Goal: Transaction & Acquisition: Purchase product/service

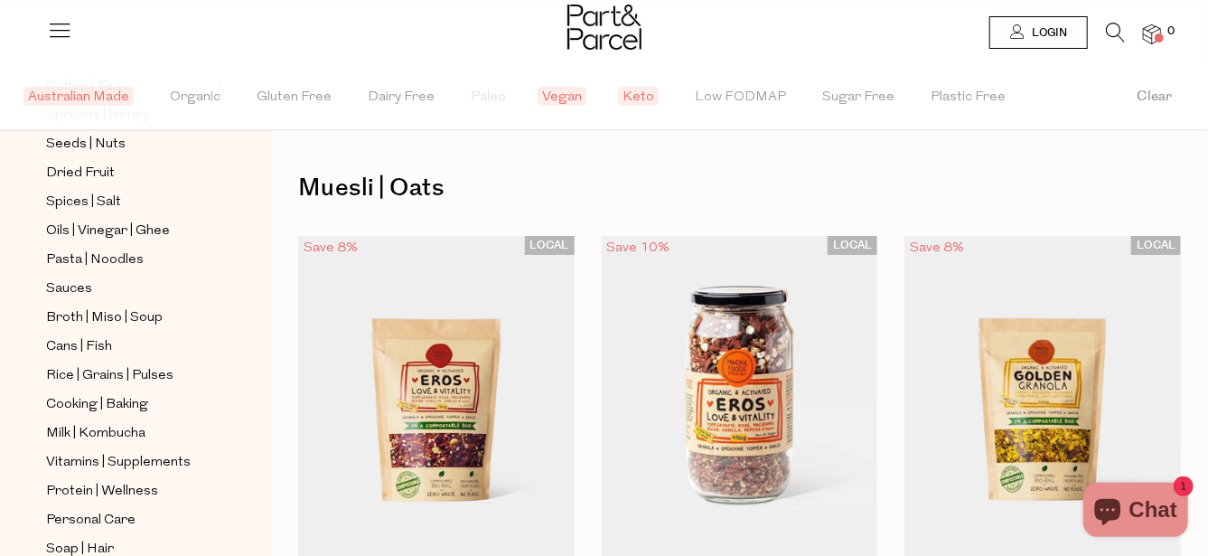
scroll to position [542, 0]
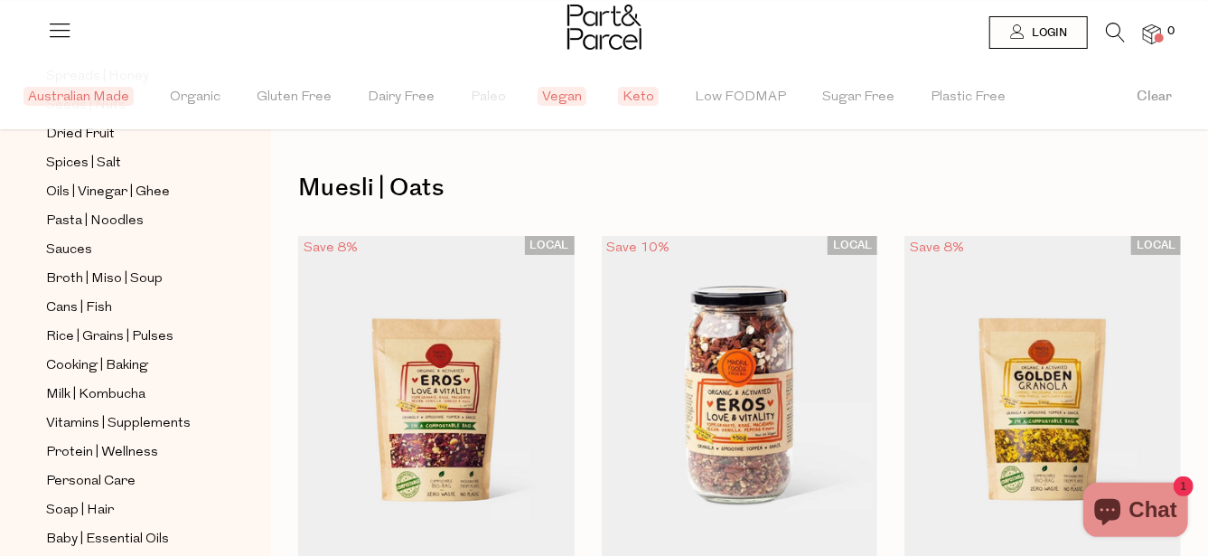
click at [58, 28] on icon at bounding box center [59, 29] width 25 height 25
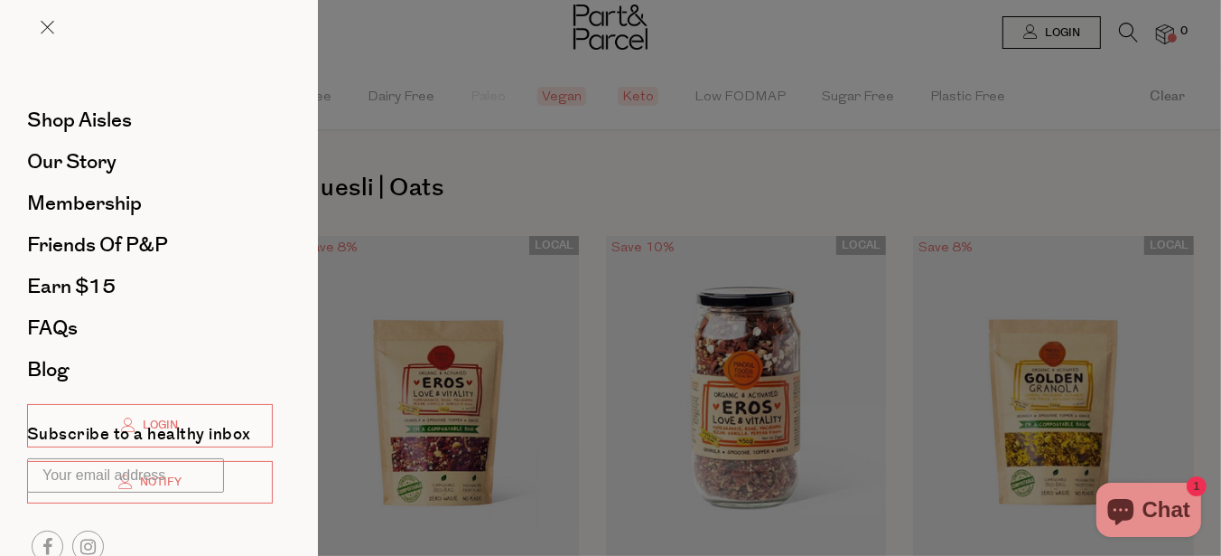
click at [478, 173] on div at bounding box center [610, 278] width 1221 height 556
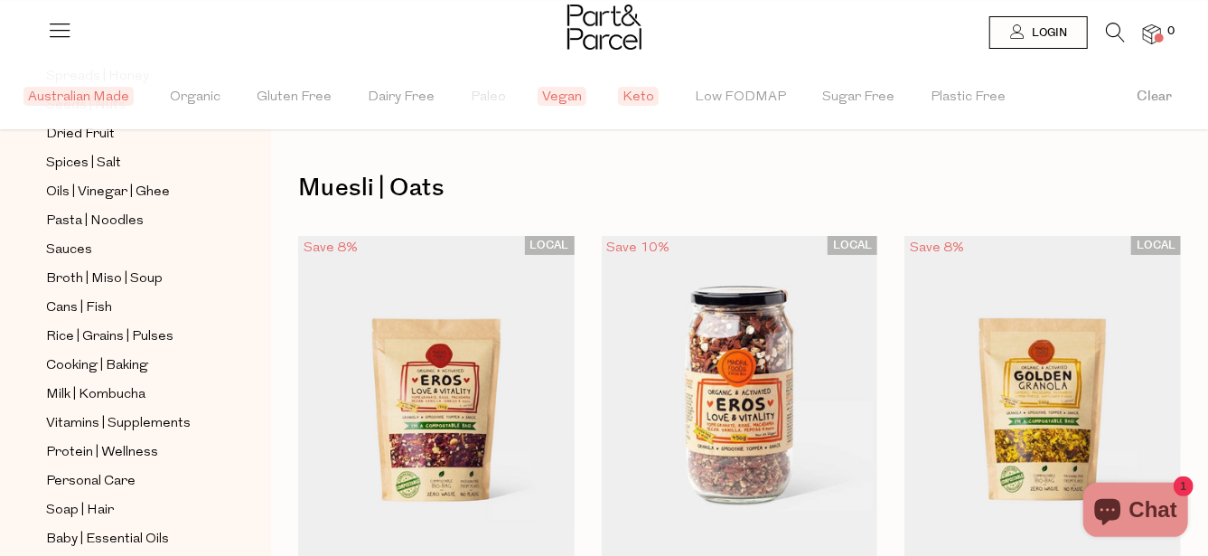
click at [103, 92] on span "Australian Made" at bounding box center [78, 96] width 110 height 19
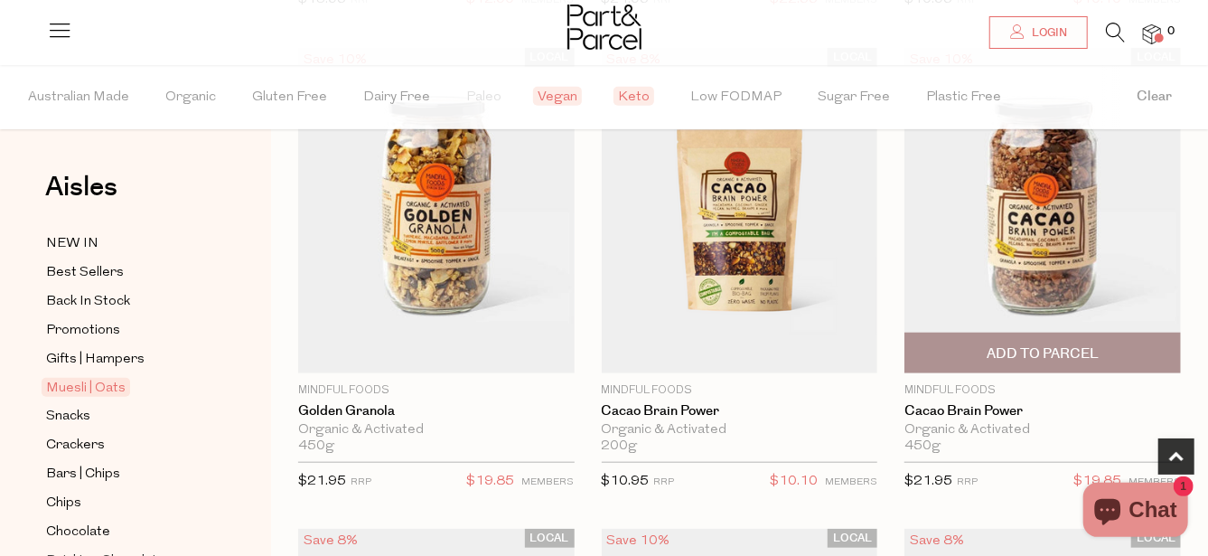
scroll to position [723, 0]
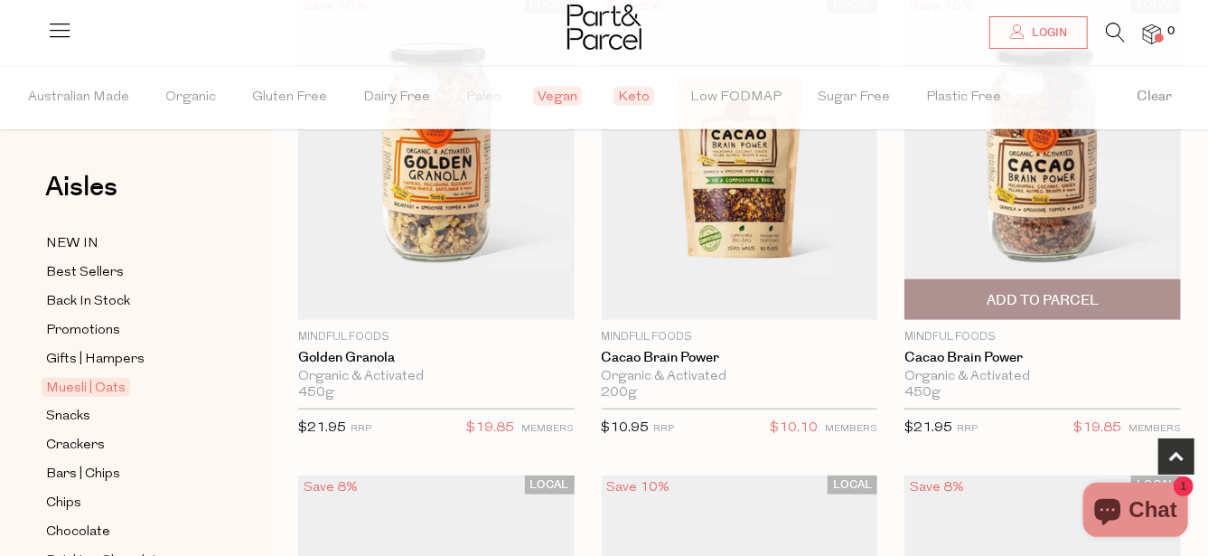
click at [1040, 205] on img at bounding box center [1042, 157] width 276 height 326
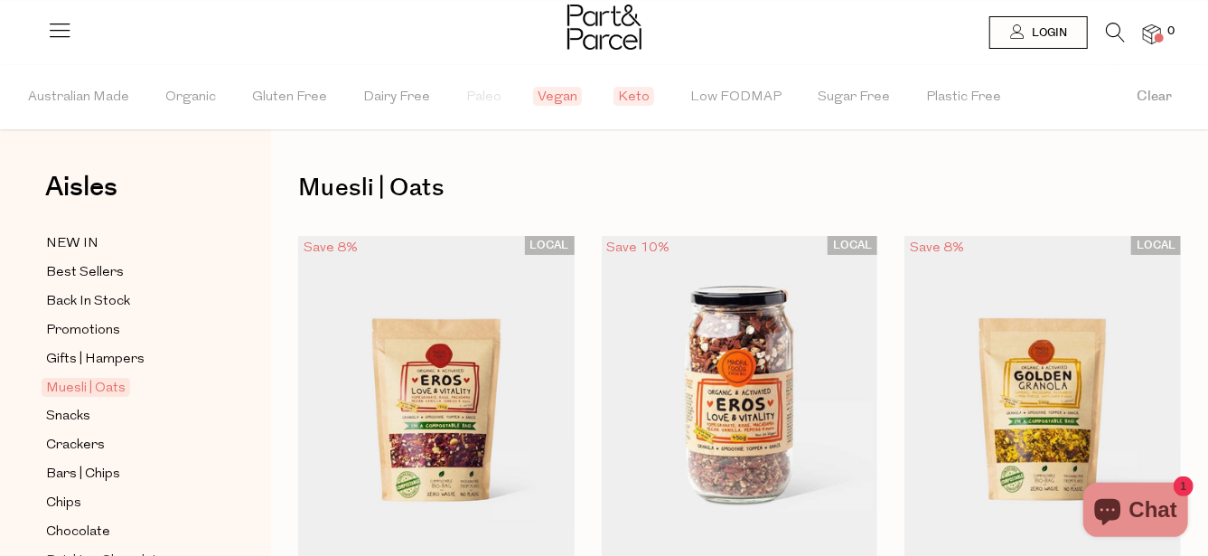
click at [1113, 27] on icon at bounding box center [1115, 33] width 19 height 20
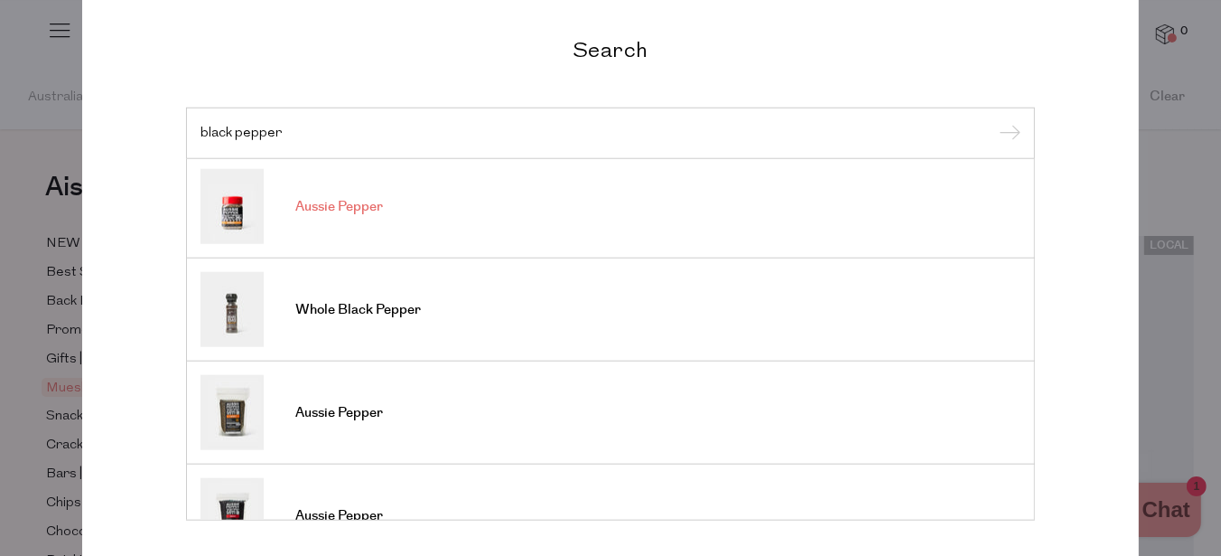
scroll to position [181, 0]
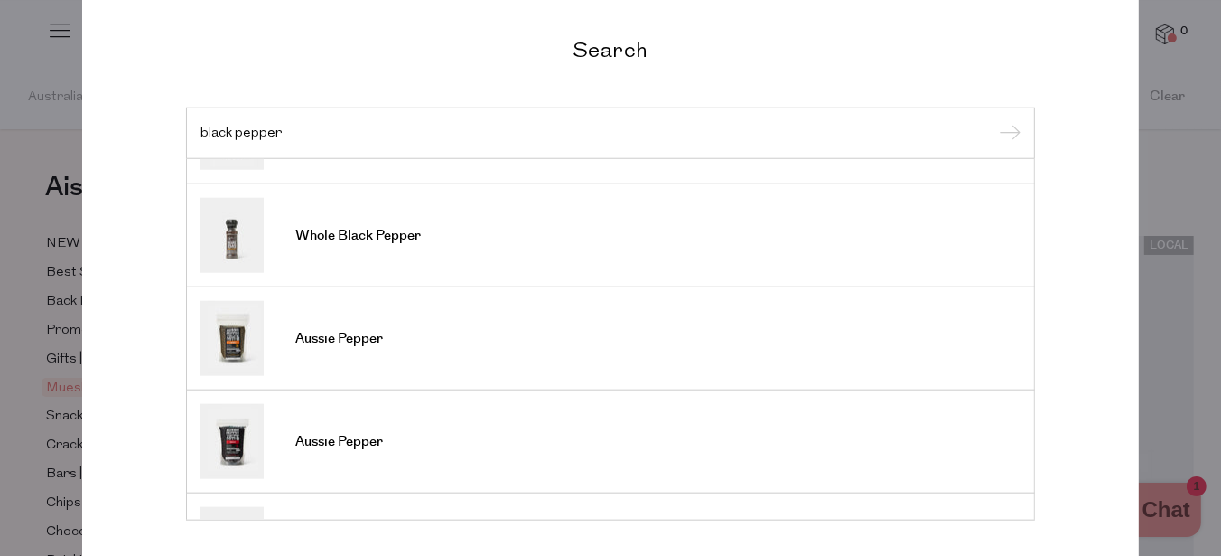
click at [189, 127] on div "black pepper" at bounding box center [610, 133] width 849 height 52
click at [201, 129] on input "black pepper" at bounding box center [611, 133] width 820 height 14
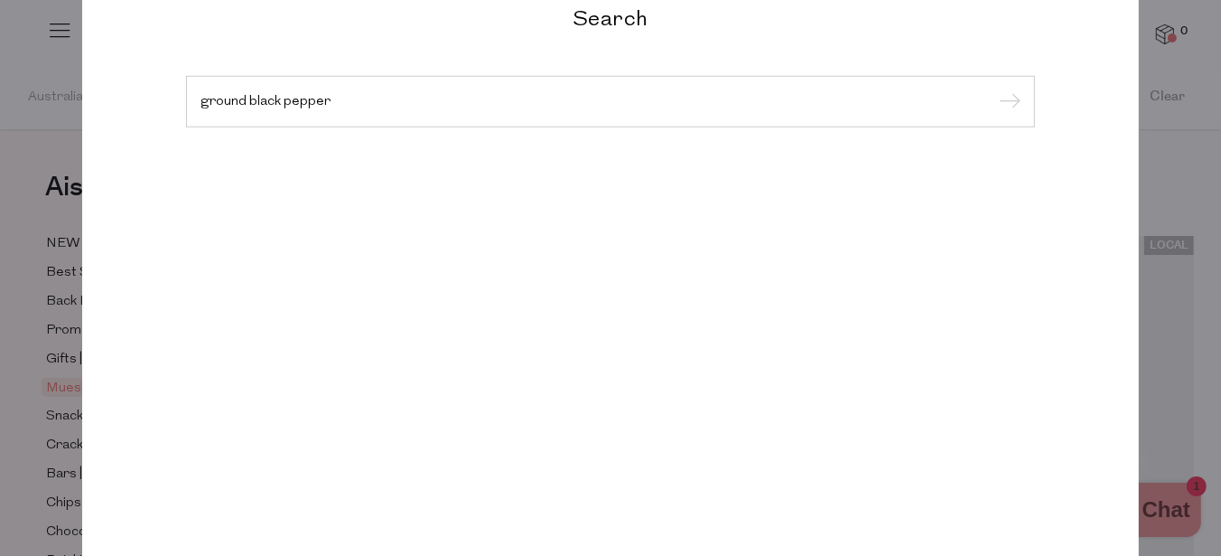
type input "ground black pepper"
click at [994, 89] on input "submit" at bounding box center [1007, 102] width 27 height 27
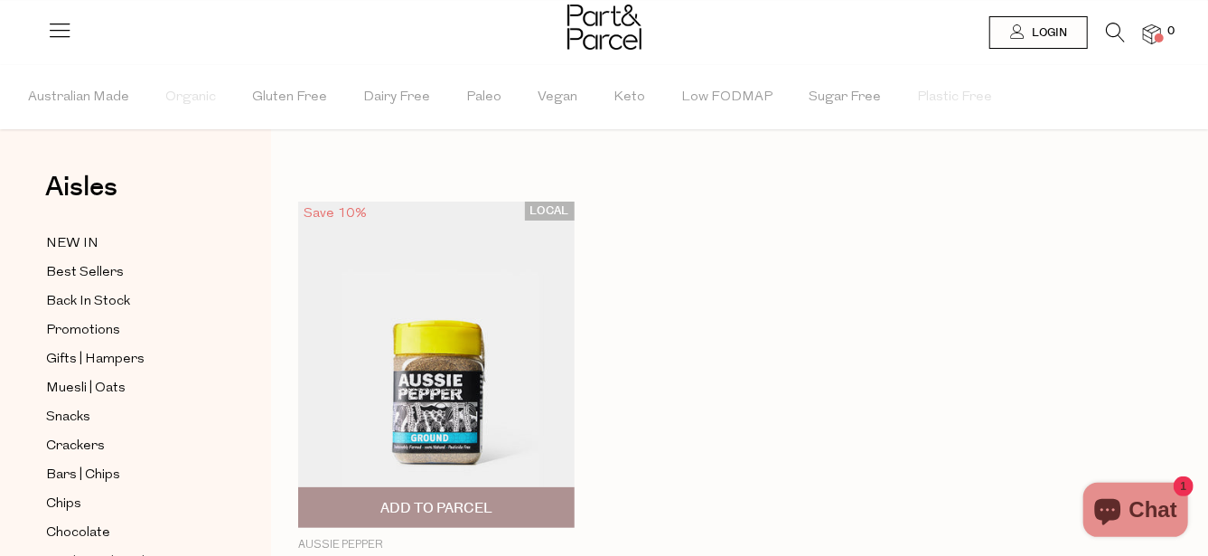
click at [448, 388] on img at bounding box center [436, 364] width 276 height 326
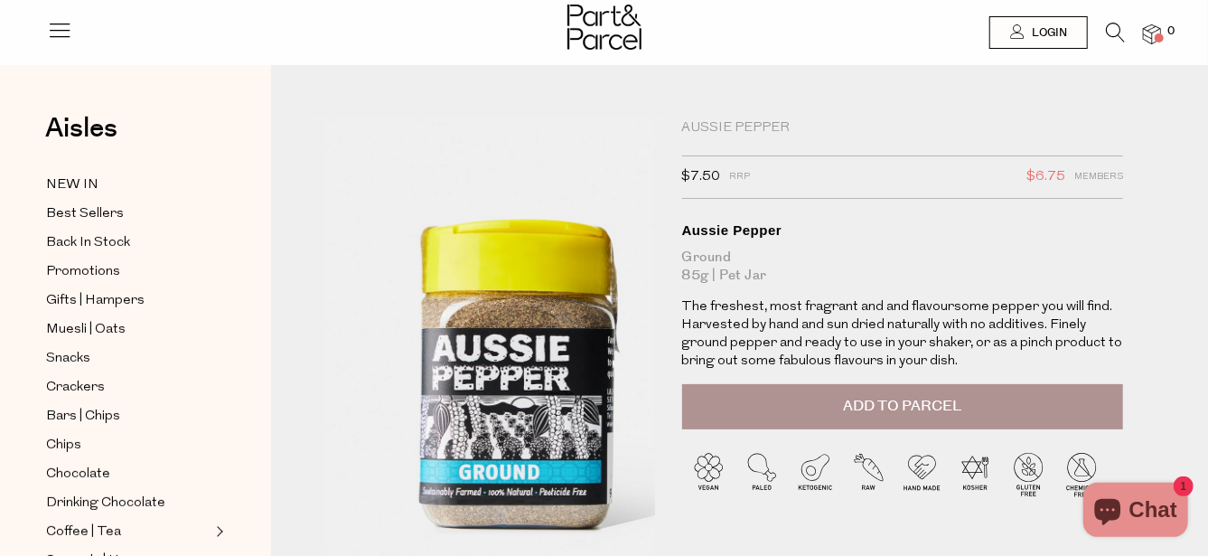
click at [461, 409] on img at bounding box center [514, 315] width 594 height 700
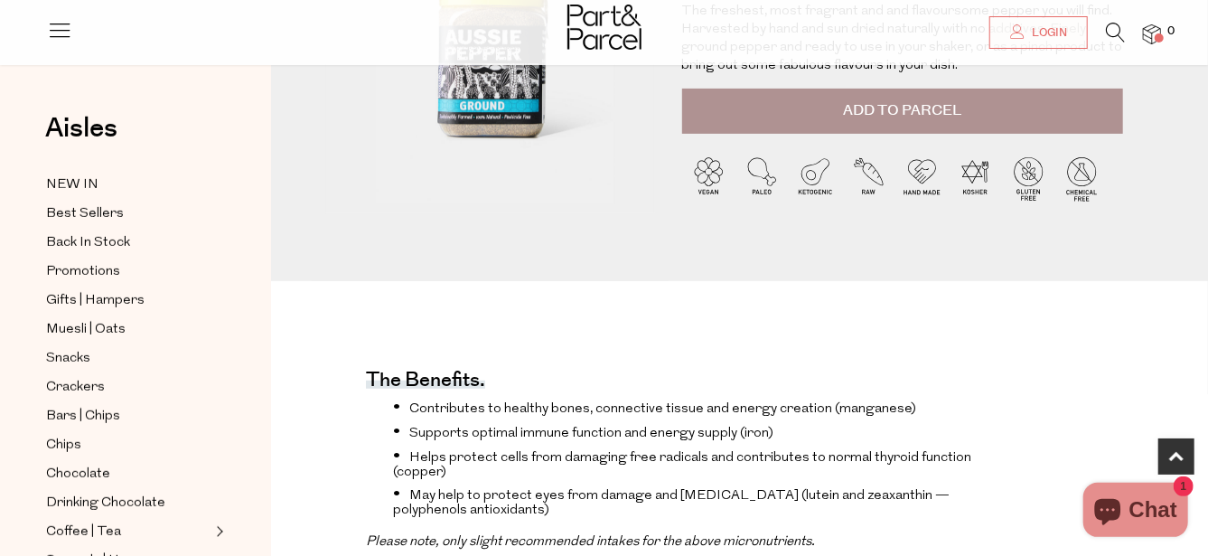
scroll to position [89, 0]
